Goal: Browse casually

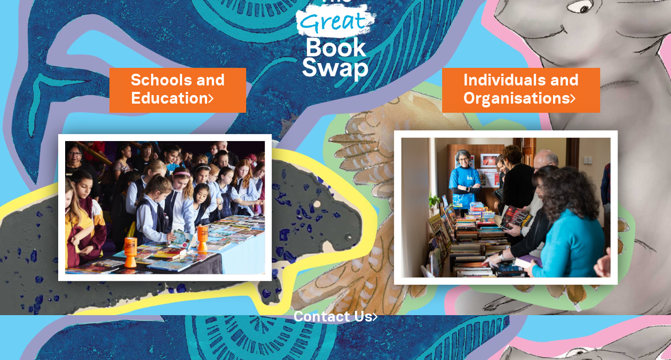
click at [539, 219] on img at bounding box center [506, 207] width 224 height 154
